Goal: Find specific page/section: Find specific page/section

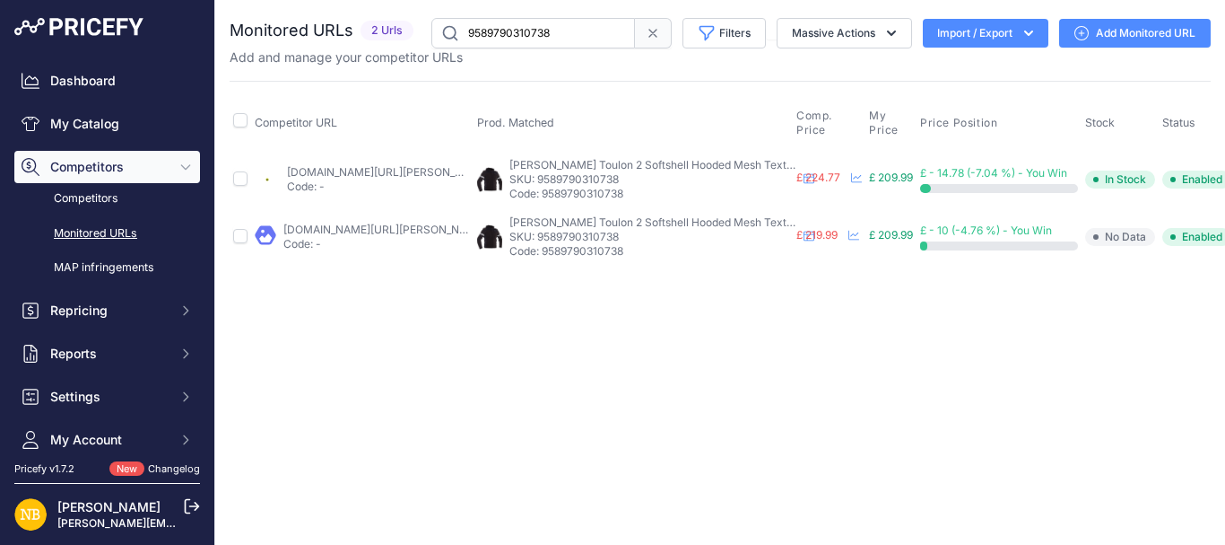
click at [517, 44] on input "9589790310738" at bounding box center [534, 33] width 204 height 31
paste input "703420526930"
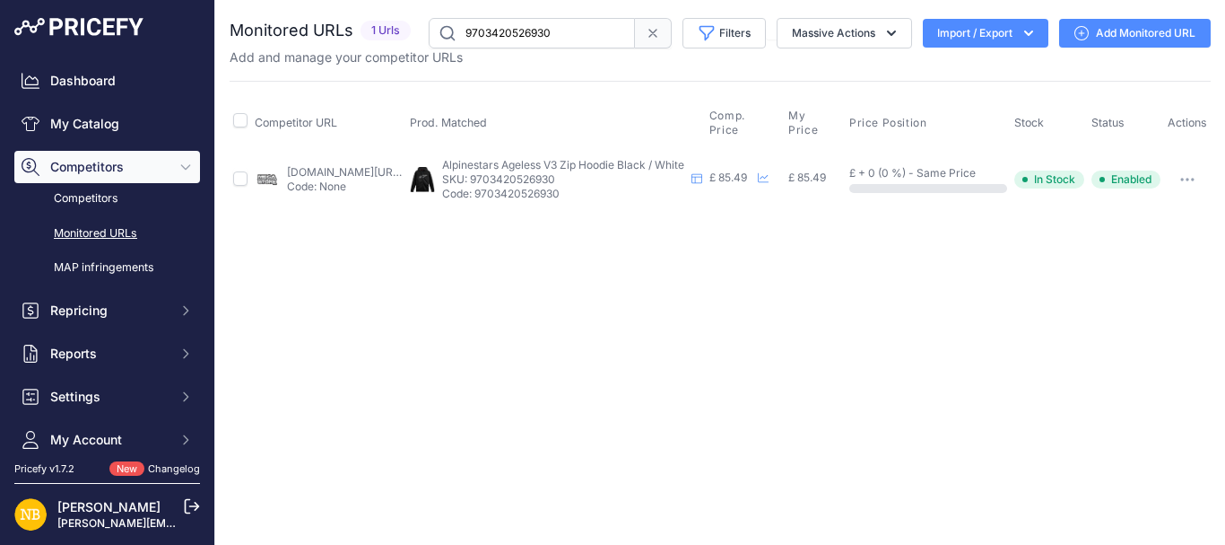
click at [588, 44] on input "9703420526930" at bounding box center [532, 33] width 206 height 31
paste input "10148848107858"
paste input "text"
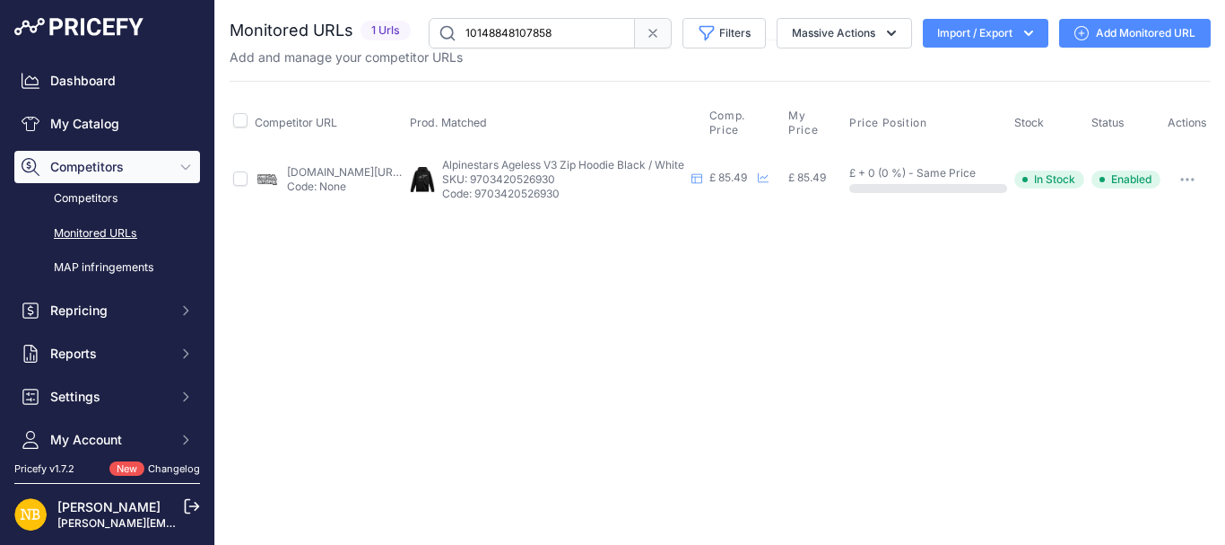
type input "10148848107858"
